Goal: Transaction & Acquisition: Purchase product/service

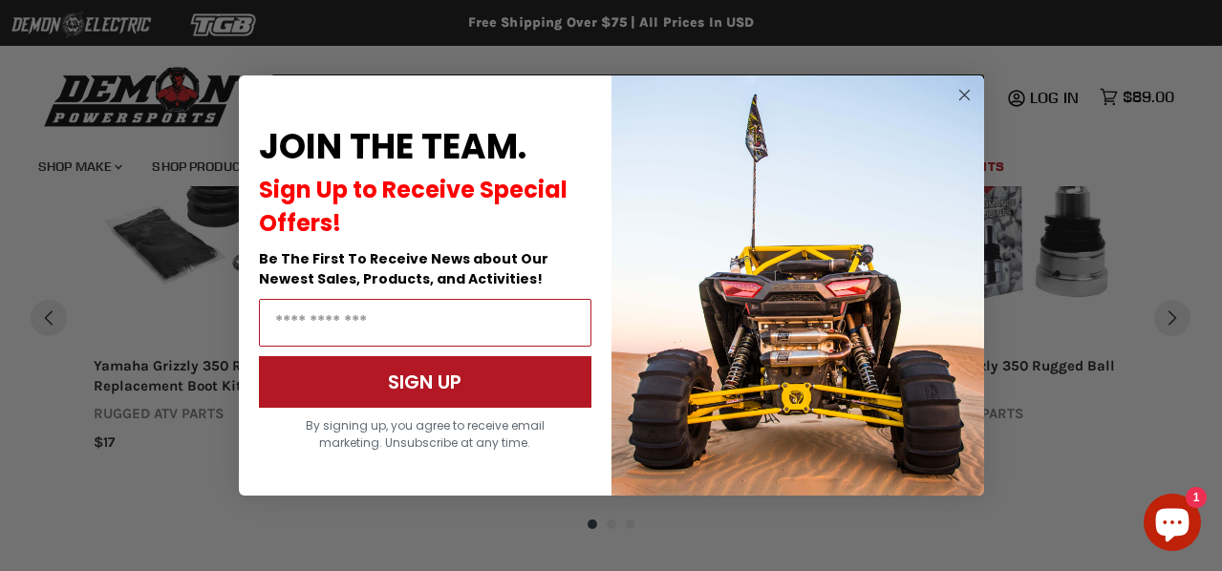
scroll to position [1640, 0]
